Goal: Communication & Community: Answer question/provide support

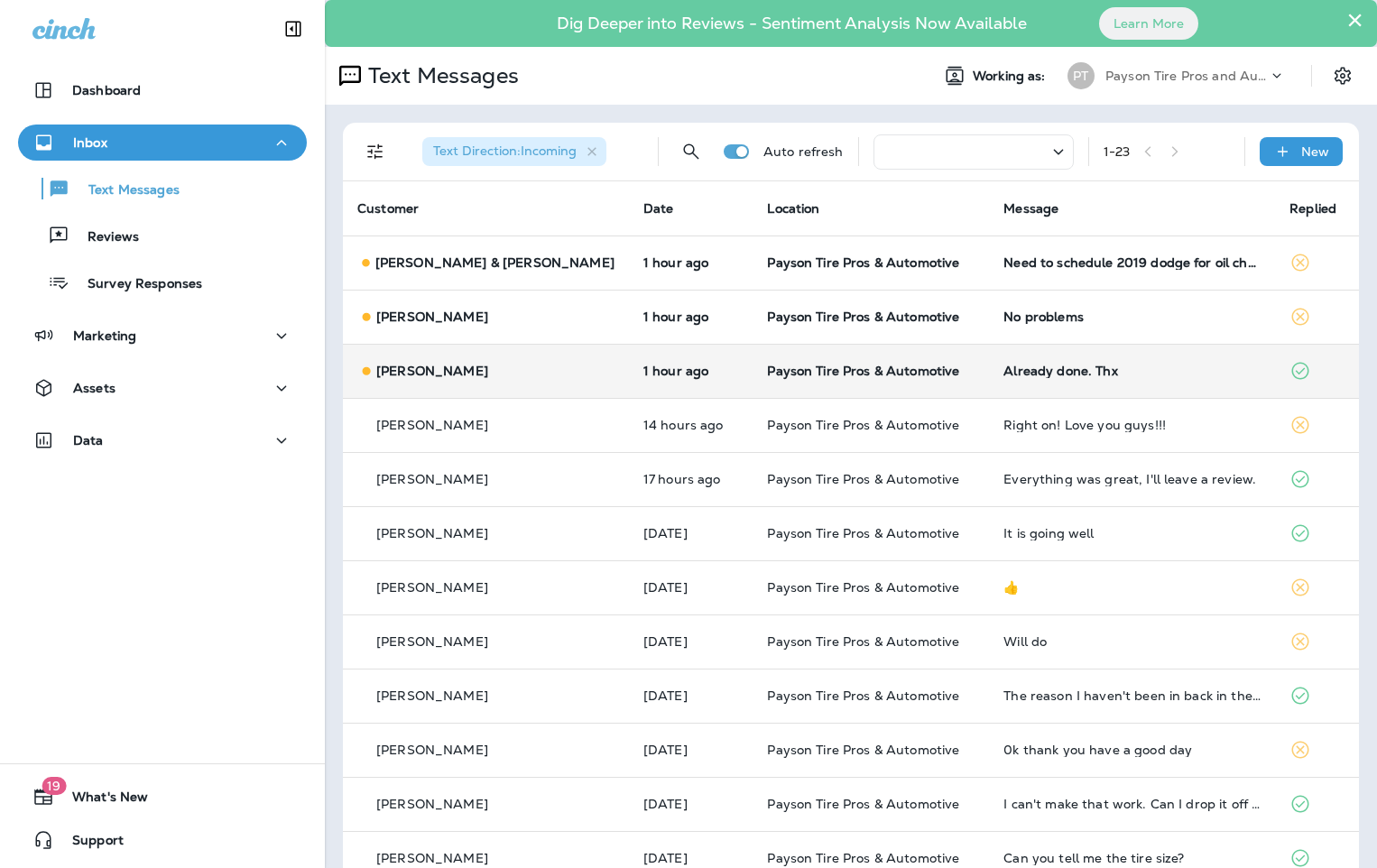
click at [522, 363] on div "[PERSON_NAME]" at bounding box center [486, 371] width 257 height 19
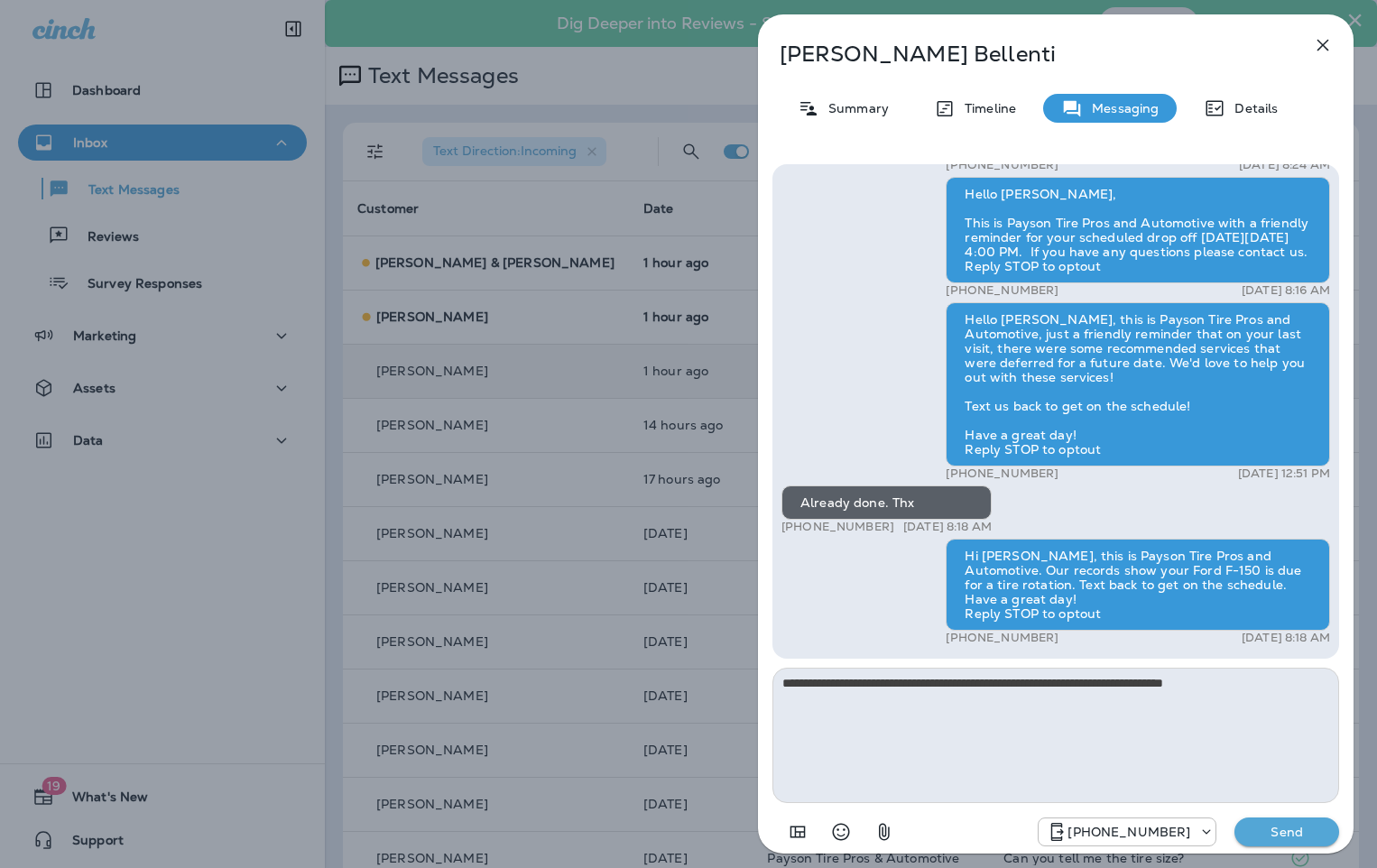
type textarea "**********"
click at [1319, 826] on p "Send" at bounding box center [1286, 832] width 76 height 16
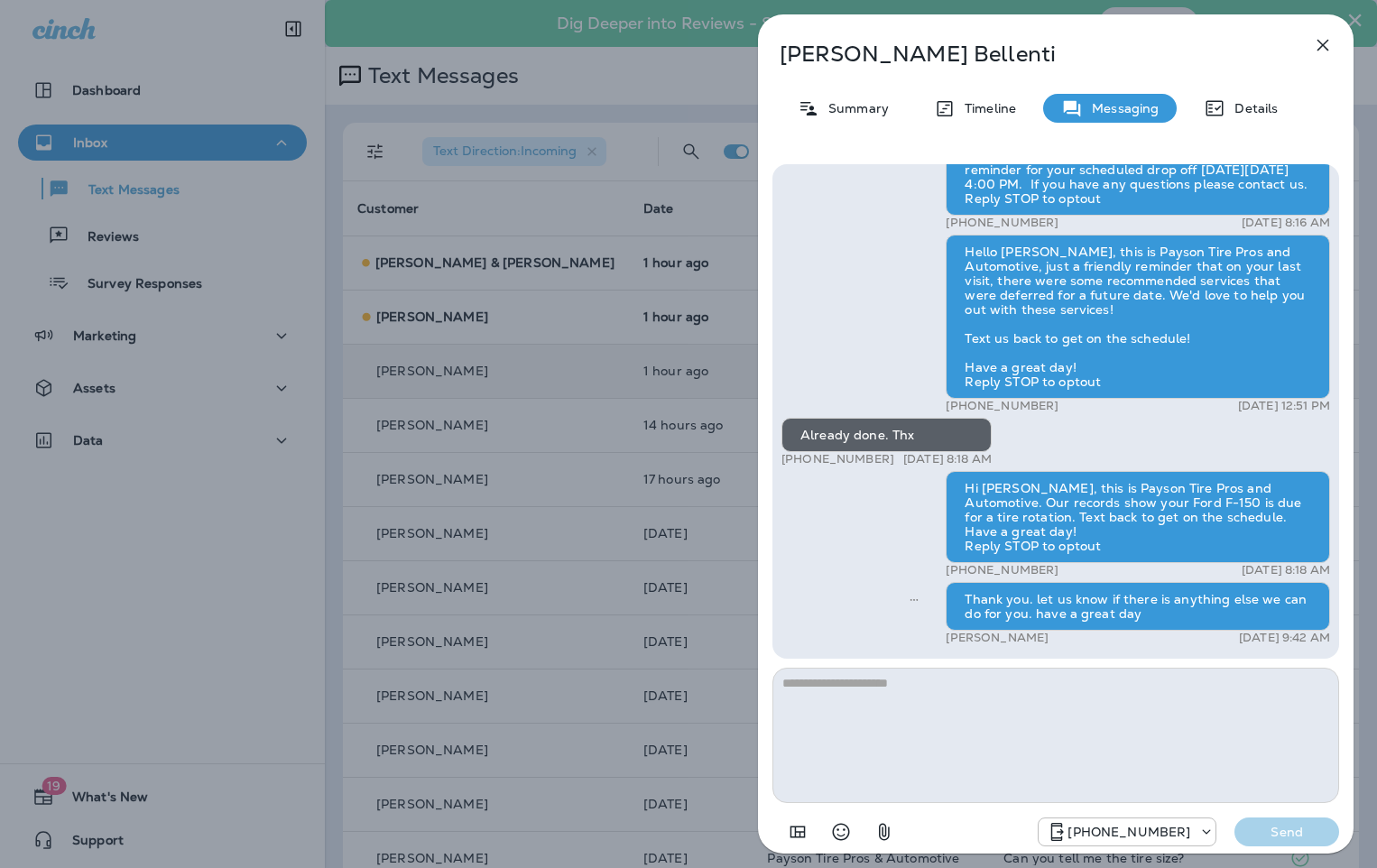
click at [475, 319] on div "[PERSON_NAME] Summary Timeline Messaging Details Hi [PERSON_NAME], It’s been a …" at bounding box center [688, 434] width 1377 height 868
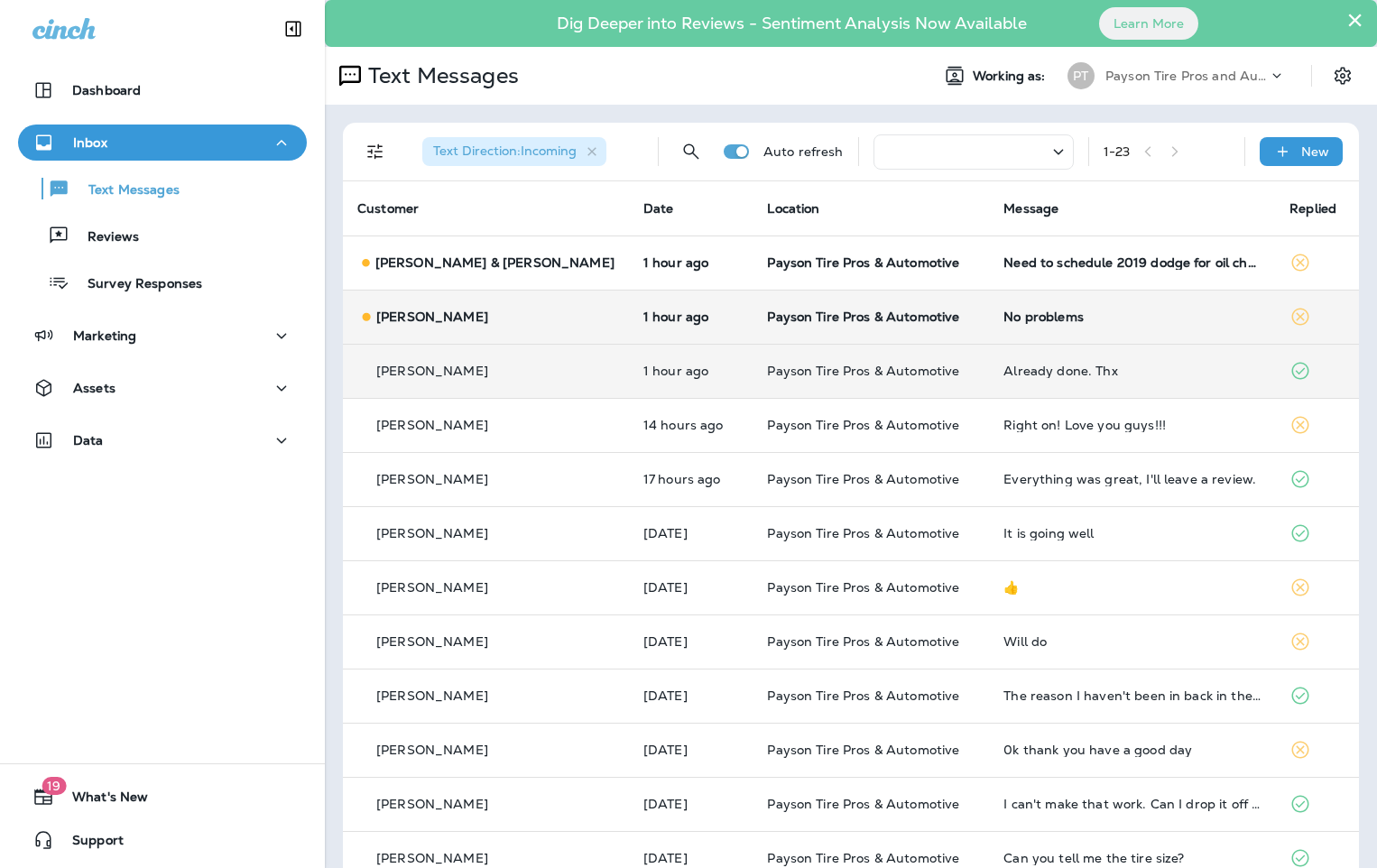
click at [515, 323] on div "[PERSON_NAME]" at bounding box center [486, 317] width 257 height 19
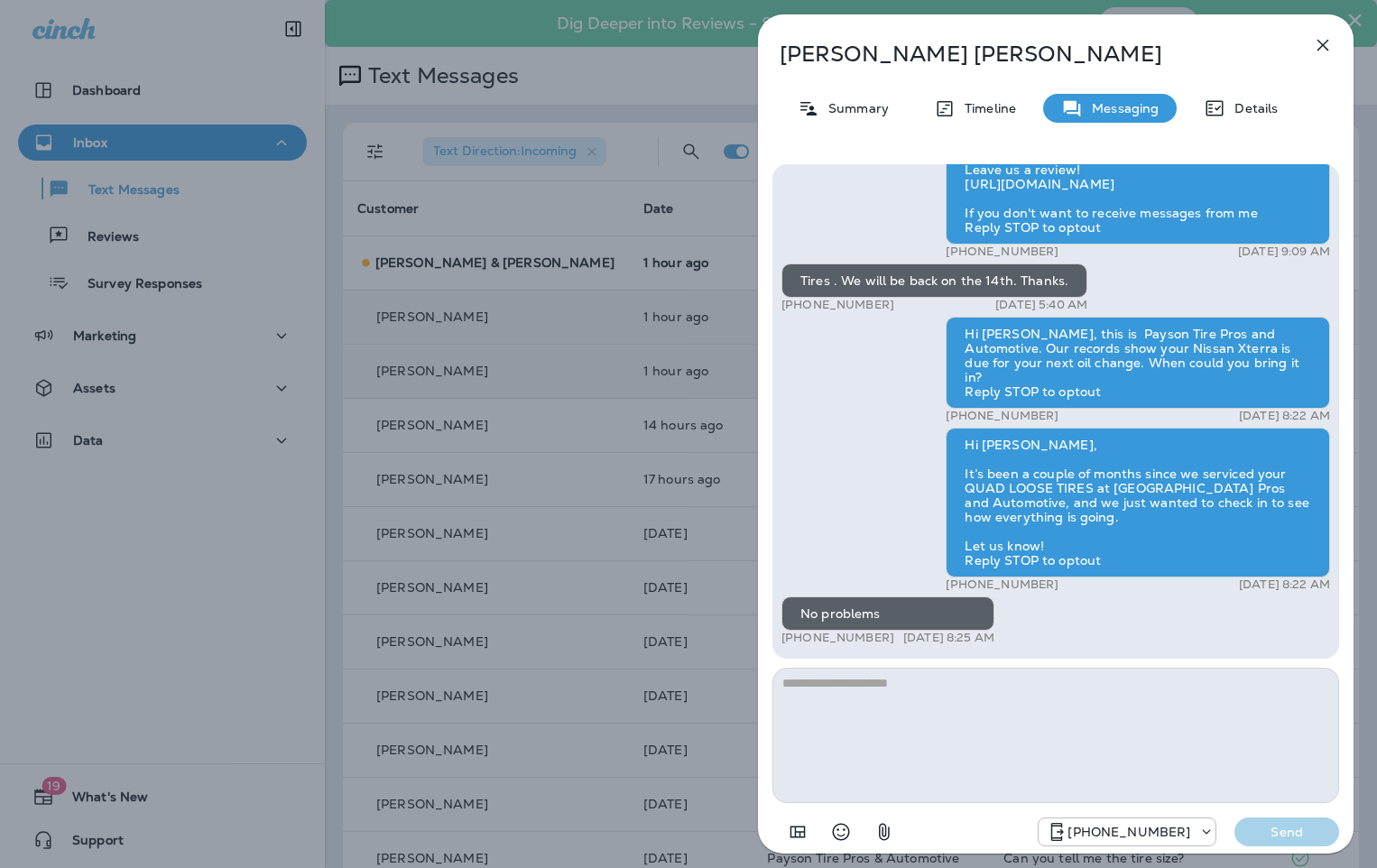
click at [867, 682] on textarea at bounding box center [1056, 735] width 567 height 135
type textarea "**********"
click at [1290, 833] on p "Send" at bounding box center [1286, 832] width 76 height 16
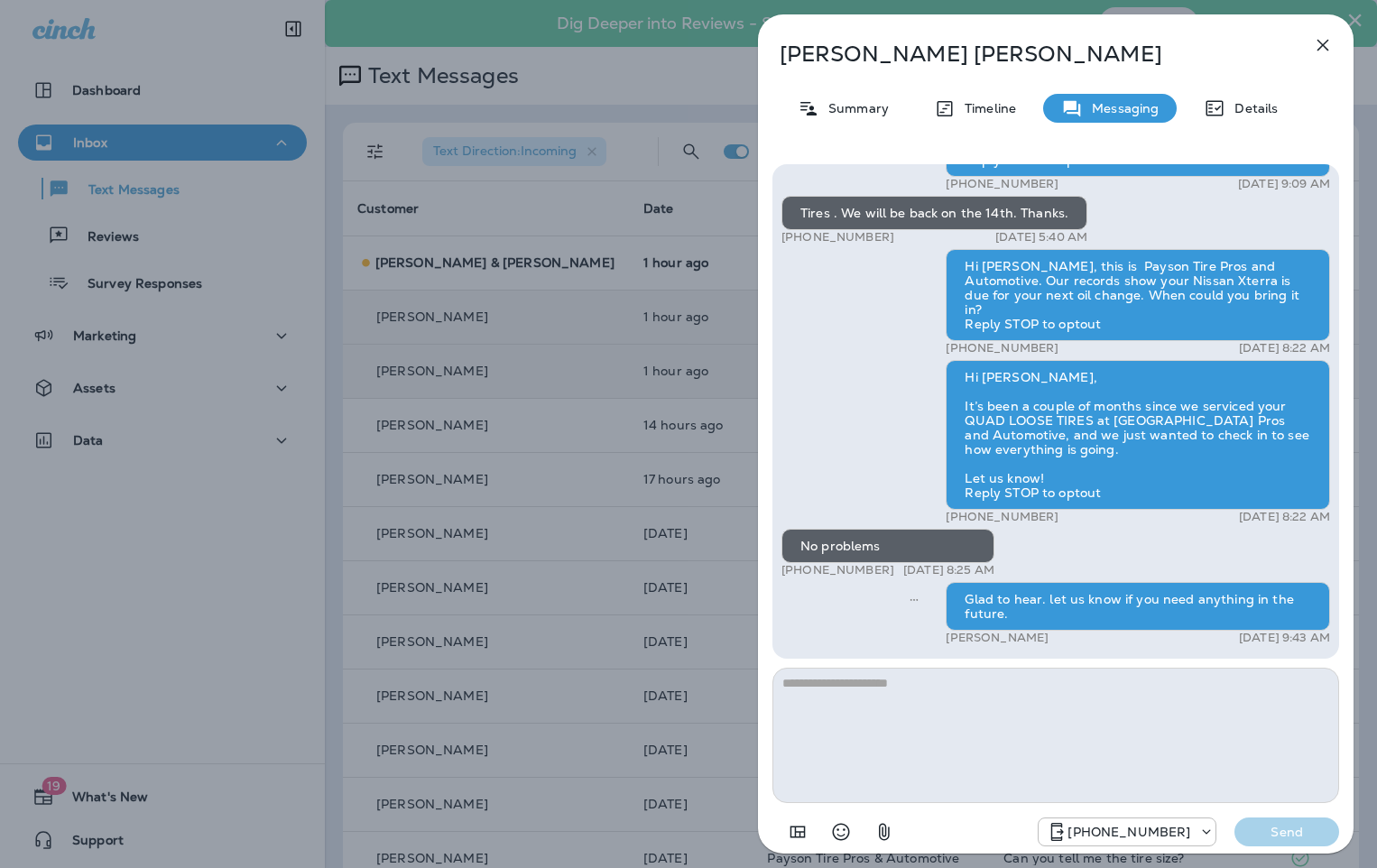
click at [506, 259] on div "[PERSON_NAME] Summary Timeline Messaging Details Hello [PERSON_NAME], This is P…" at bounding box center [688, 434] width 1377 height 868
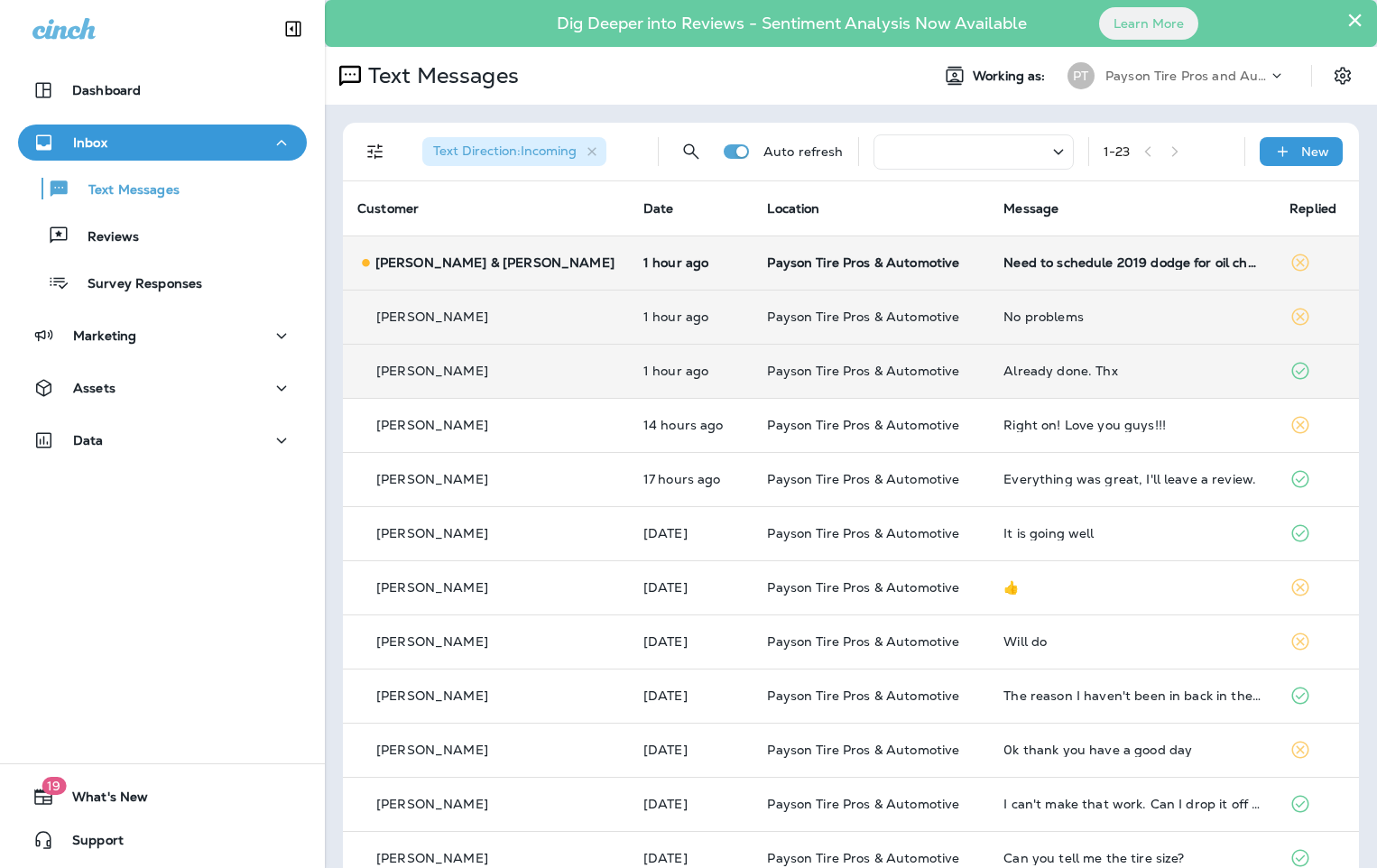
click at [533, 261] on div at bounding box center [688, 434] width 1377 height 868
click at [534, 262] on div "[PERSON_NAME] & [PERSON_NAME]" at bounding box center [486, 263] width 257 height 19
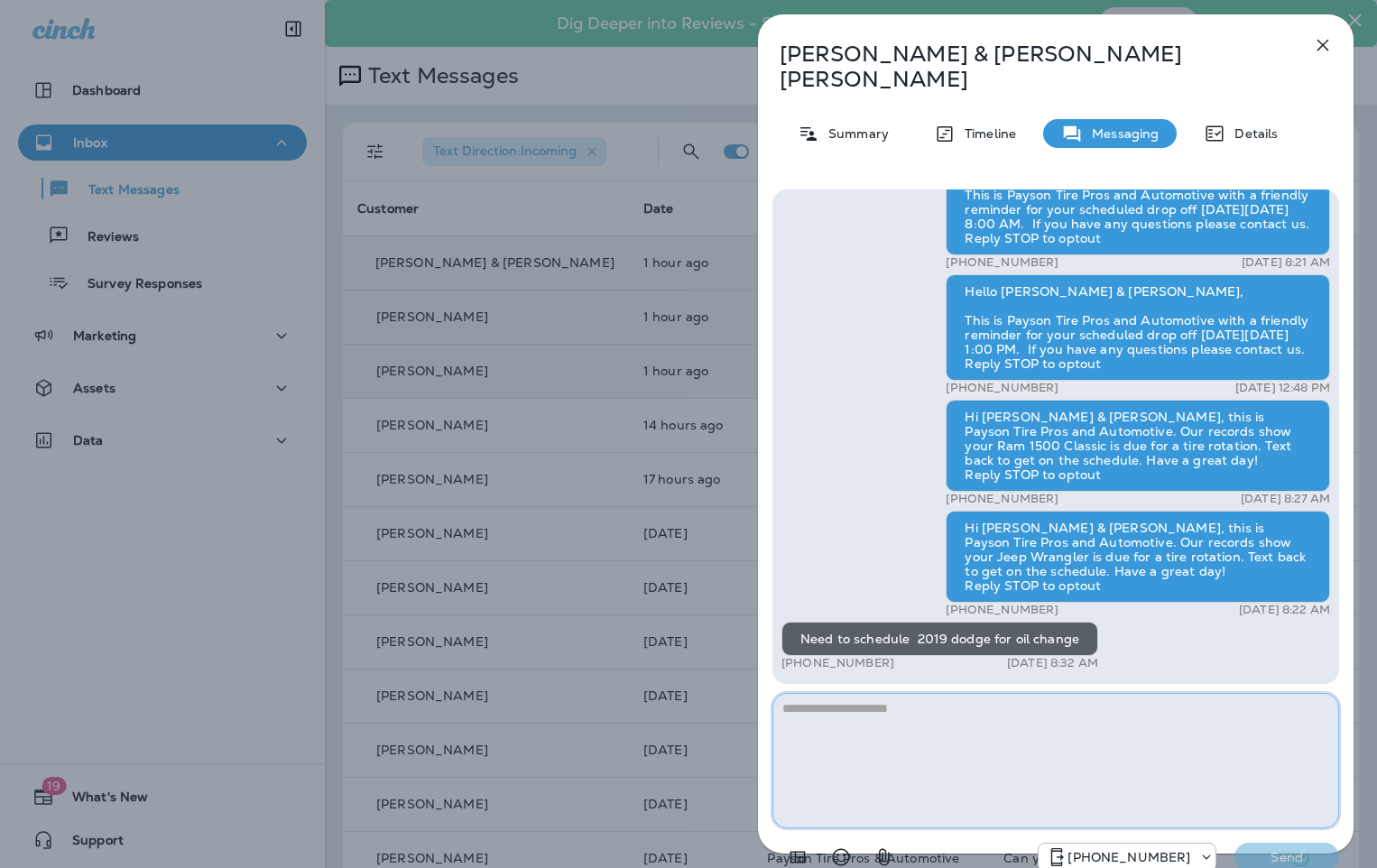
click at [855, 692] on textarea at bounding box center [1056, 760] width 567 height 135
type textarea "**********"
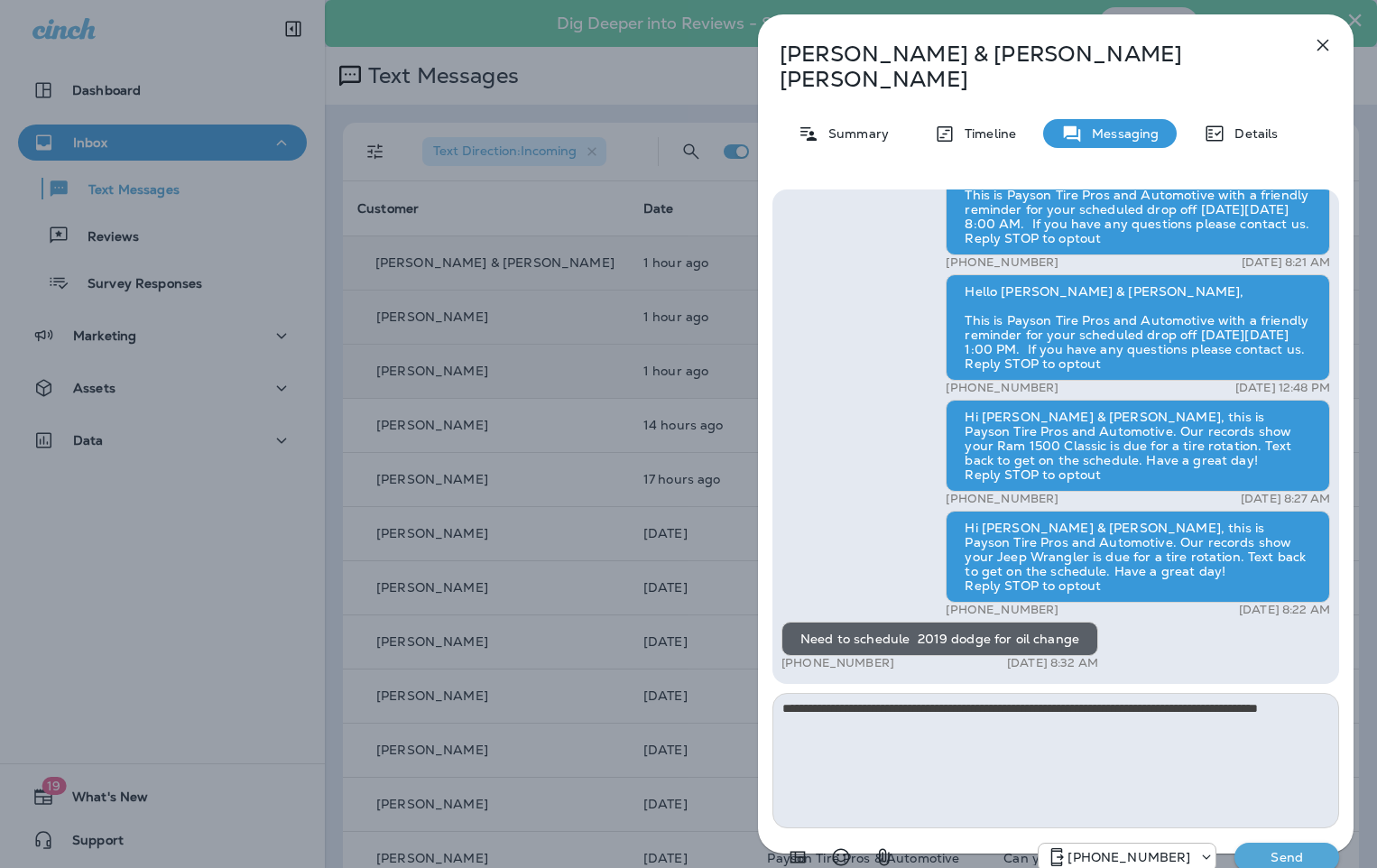
click at [1280, 849] on p "Send" at bounding box center [1286, 856] width 76 height 16
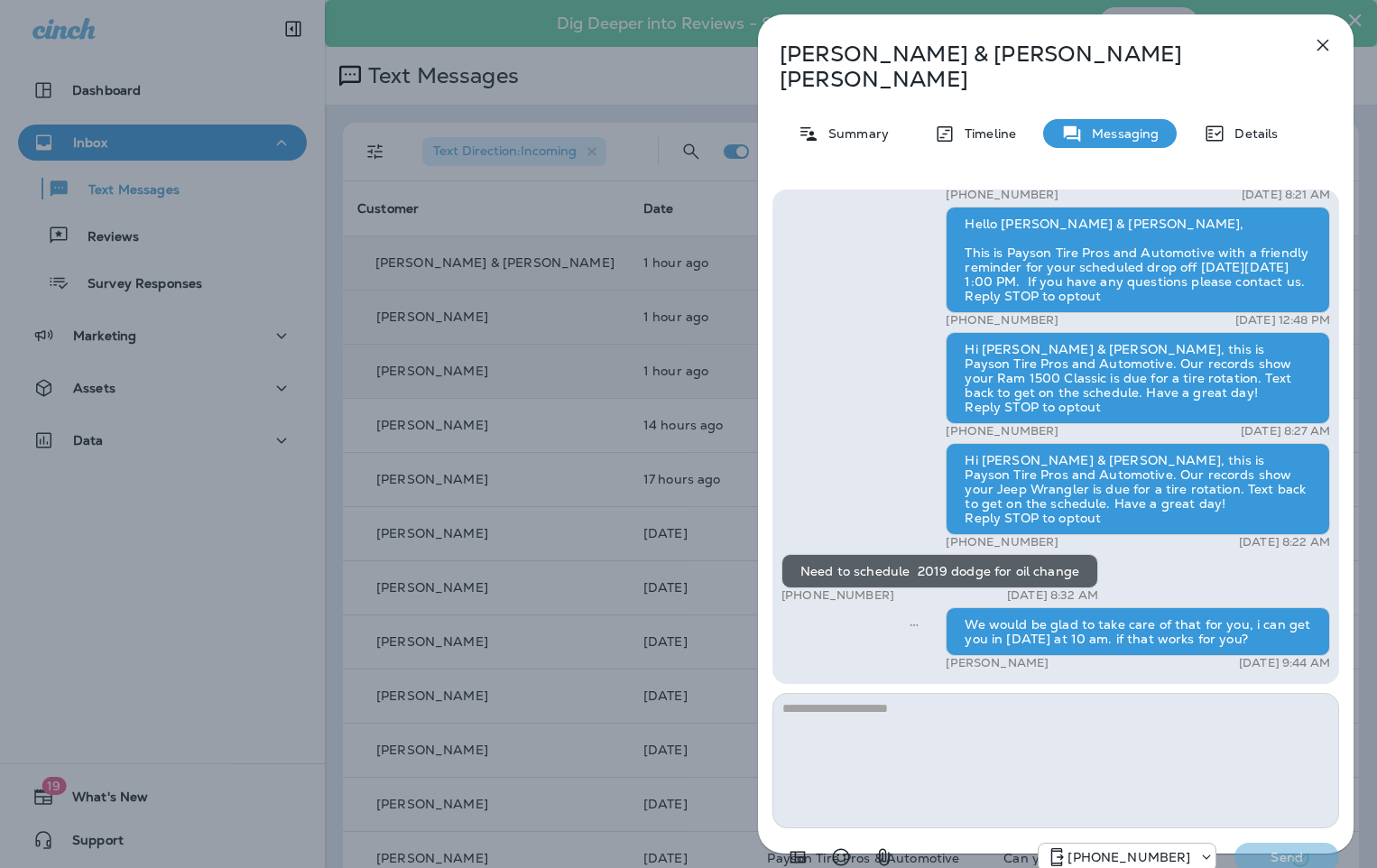
click at [1324, 48] on icon "button" at bounding box center [1322, 45] width 22 height 22
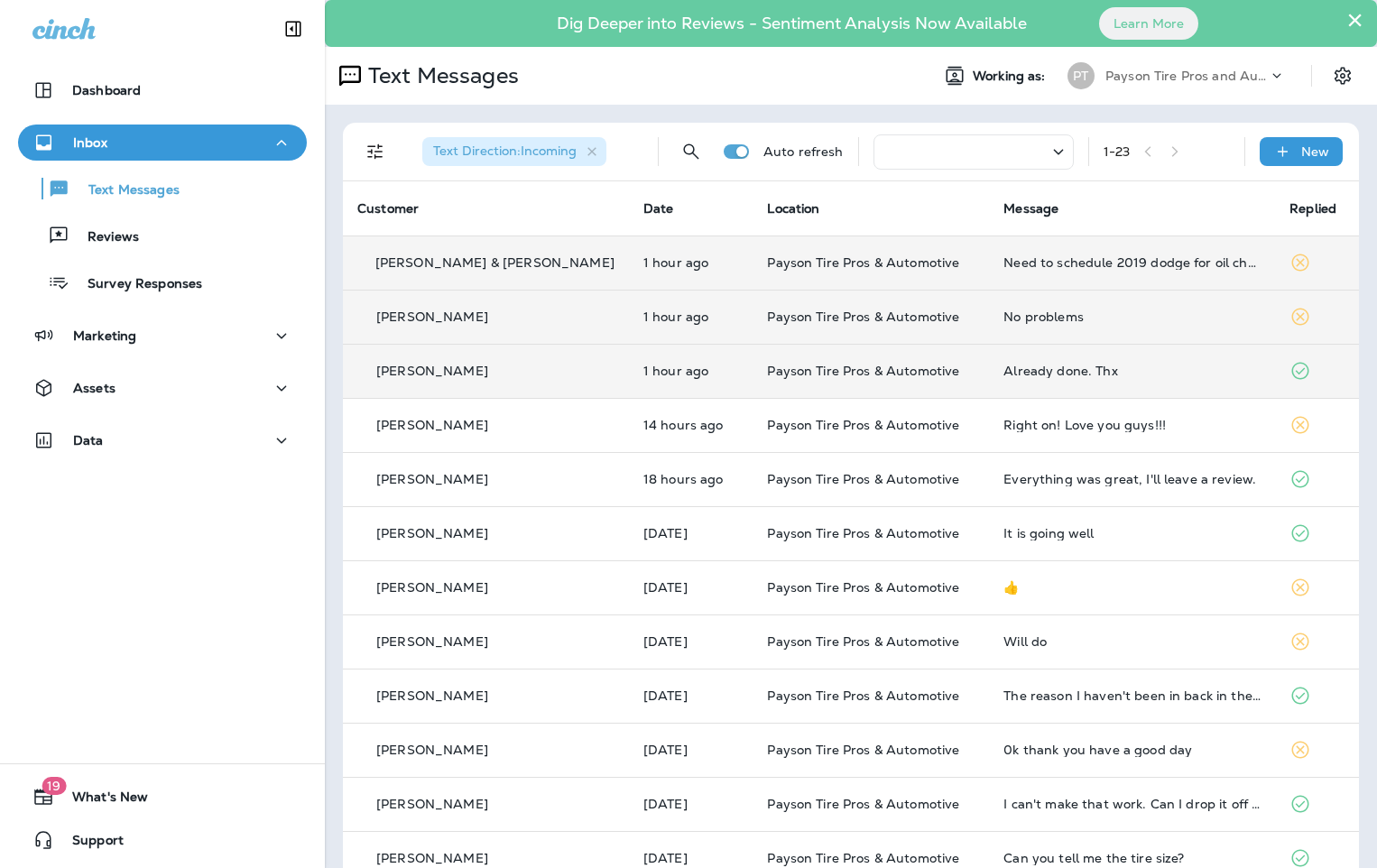
click at [526, 265] on div "[PERSON_NAME] & [PERSON_NAME]" at bounding box center [486, 263] width 257 height 19
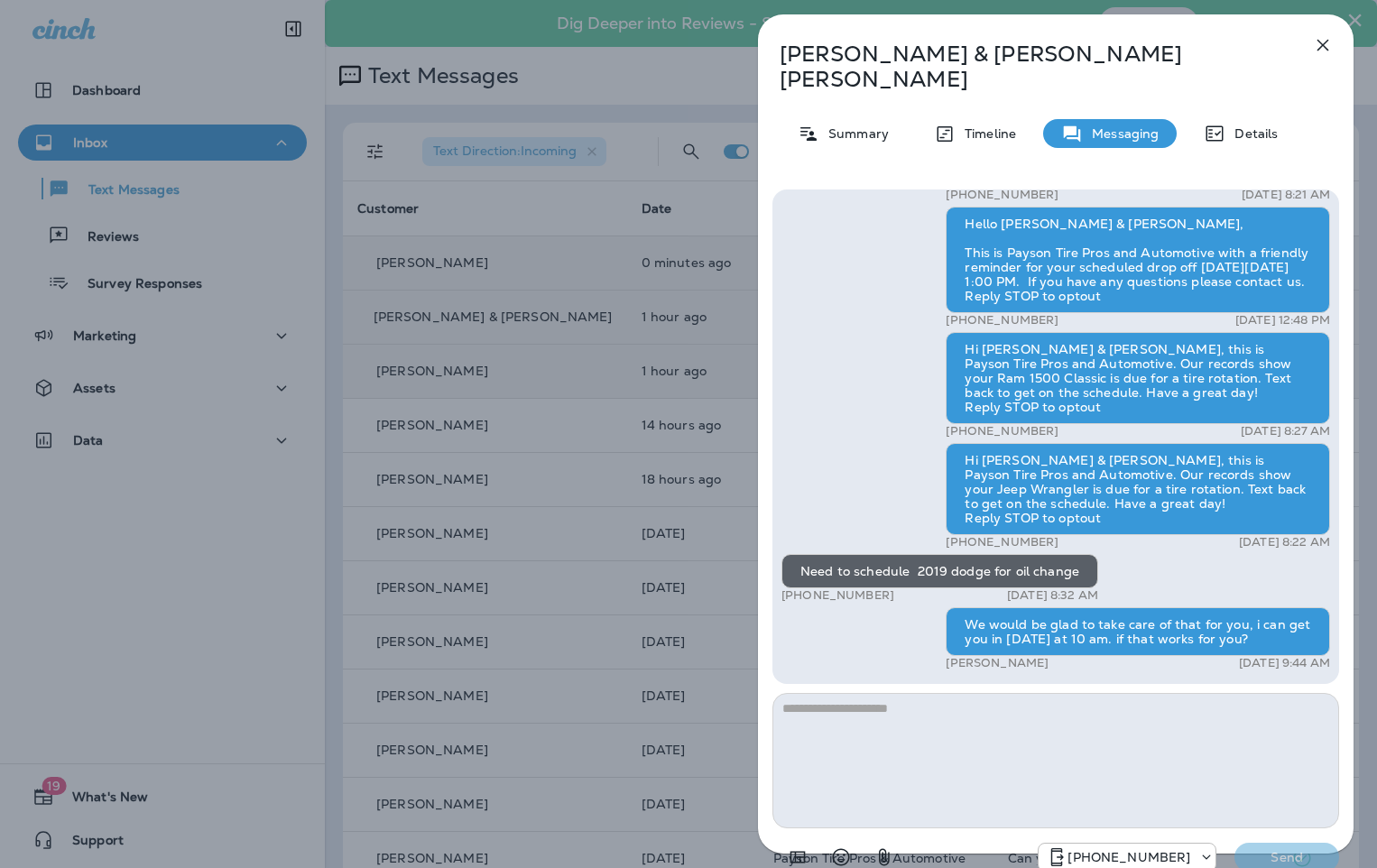
click at [277, 246] on div "[PERSON_NAME] & [PERSON_NAME] Summary Timeline Messaging Details Hello [PERSON_…" at bounding box center [688, 434] width 1377 height 868
